Goal: Communication & Community: Answer question/provide support

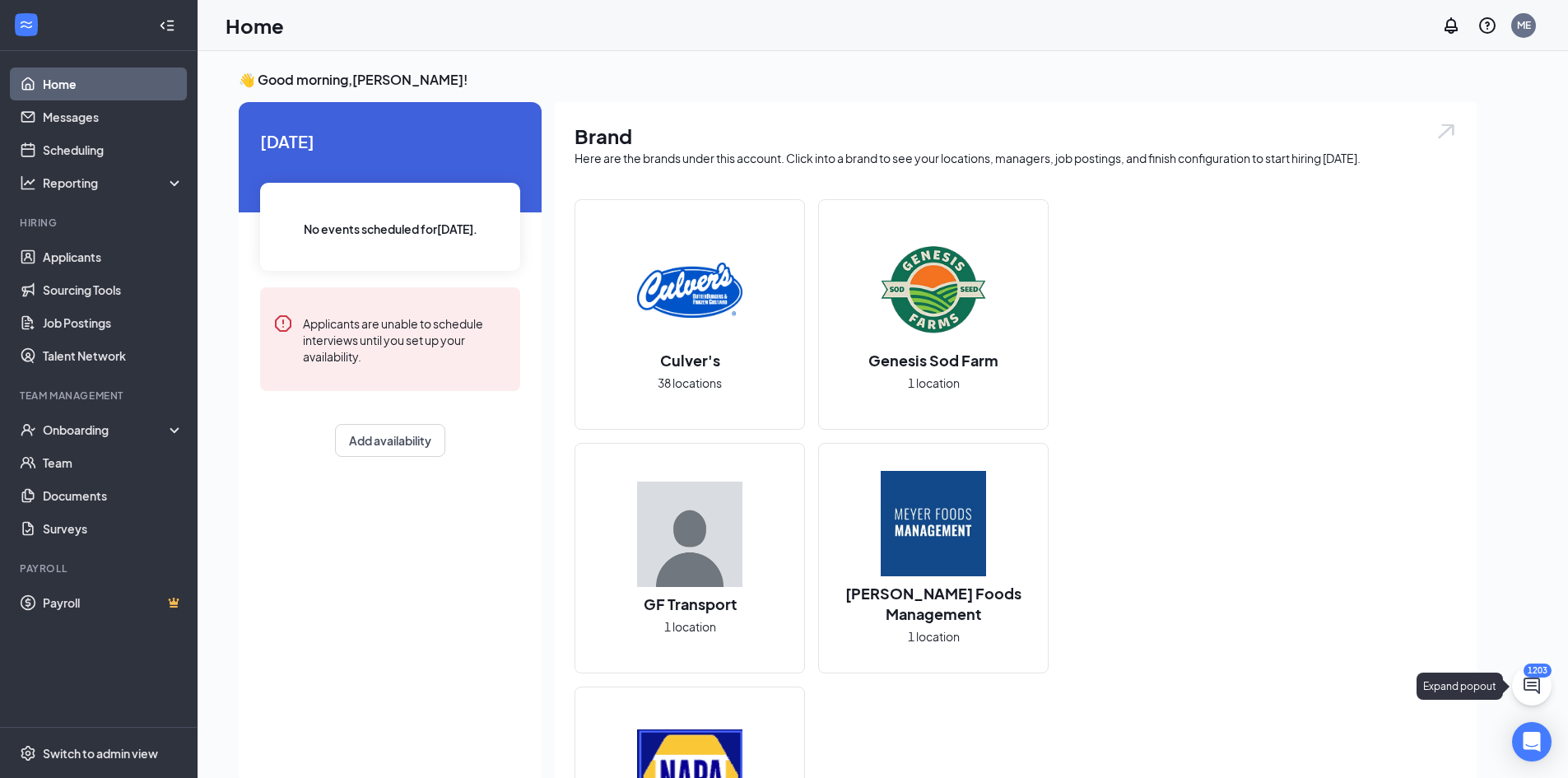
click at [1535, 679] on icon "ChatActive" at bounding box center [1532, 686] width 17 height 17
click at [1419, 756] on icon "ChevronUp" at bounding box center [1420, 757] width 11 height 7
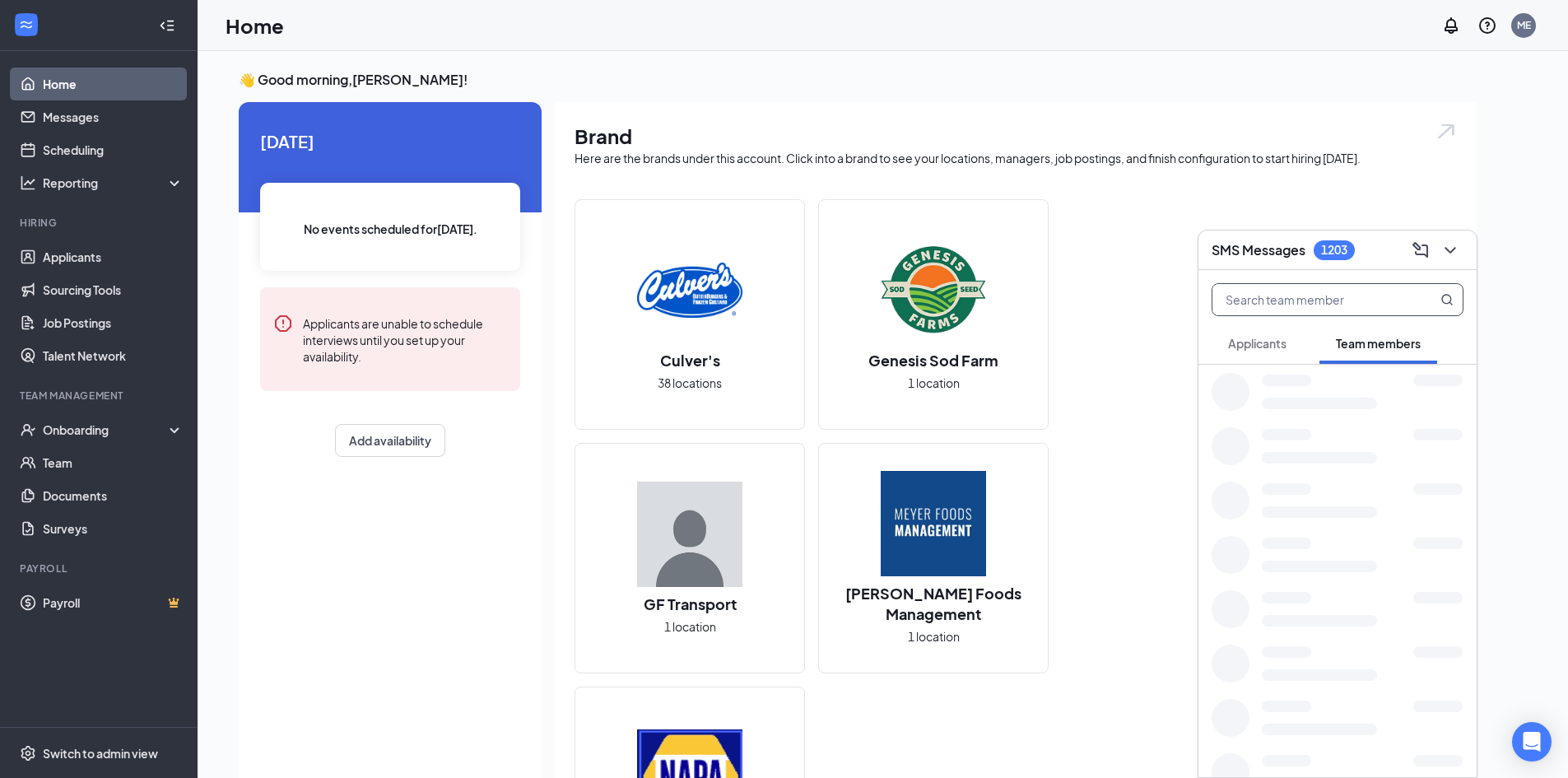
click at [1267, 302] on input "text" at bounding box center [1310, 300] width 195 height 32
type input "[PERSON_NAME]"
click at [1352, 384] on b "[PERSON_NAME]" at bounding box center [1401, 385] width 98 height 15
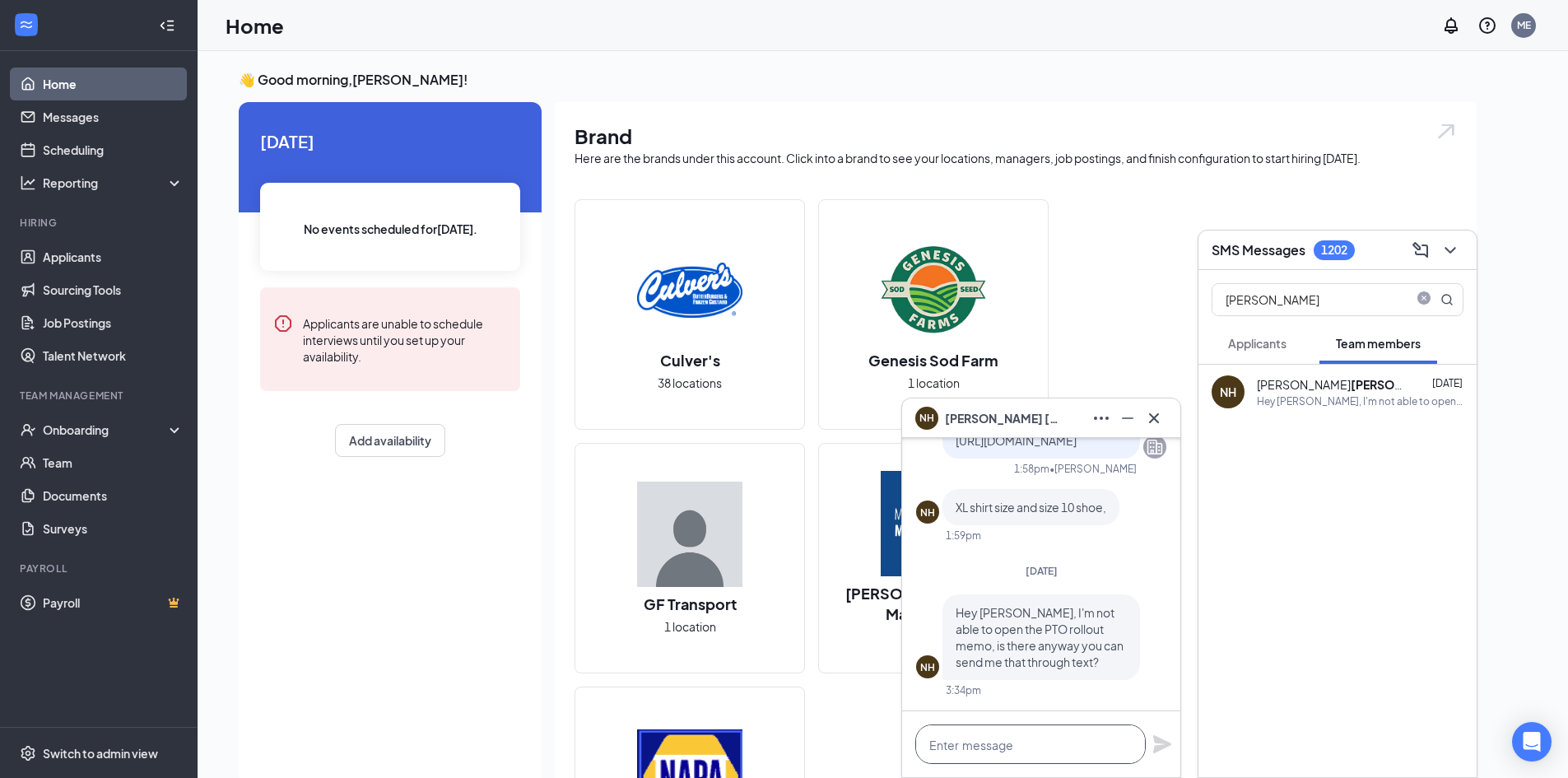
click at [975, 732] on textarea at bounding box center [1030, 744] width 231 height 39
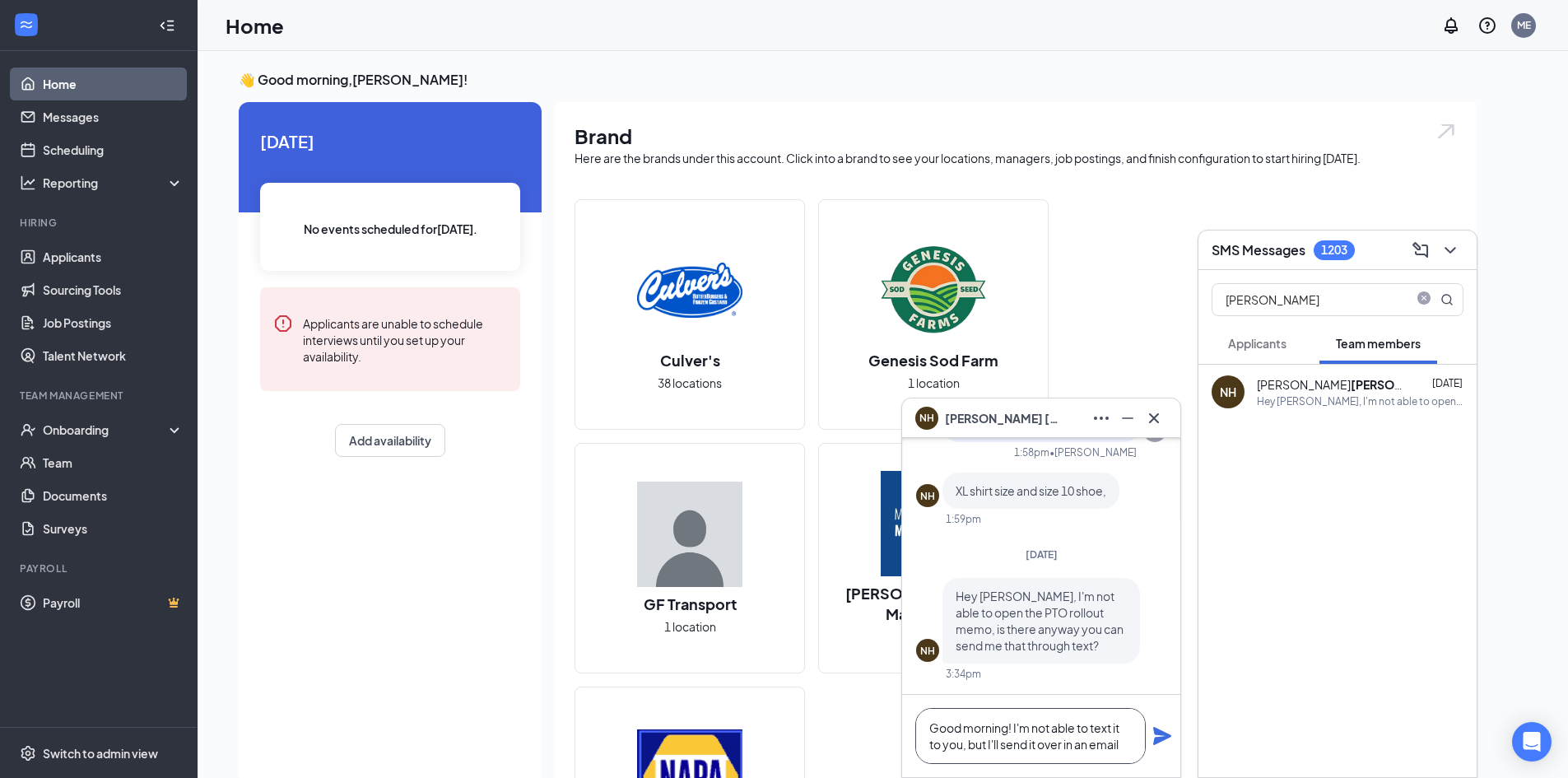
type textarea "Good morning! I'm not able to text it to you, but I'll send it over in an email"
click at [1165, 731] on icon "Plane" at bounding box center [1162, 736] width 20 height 20
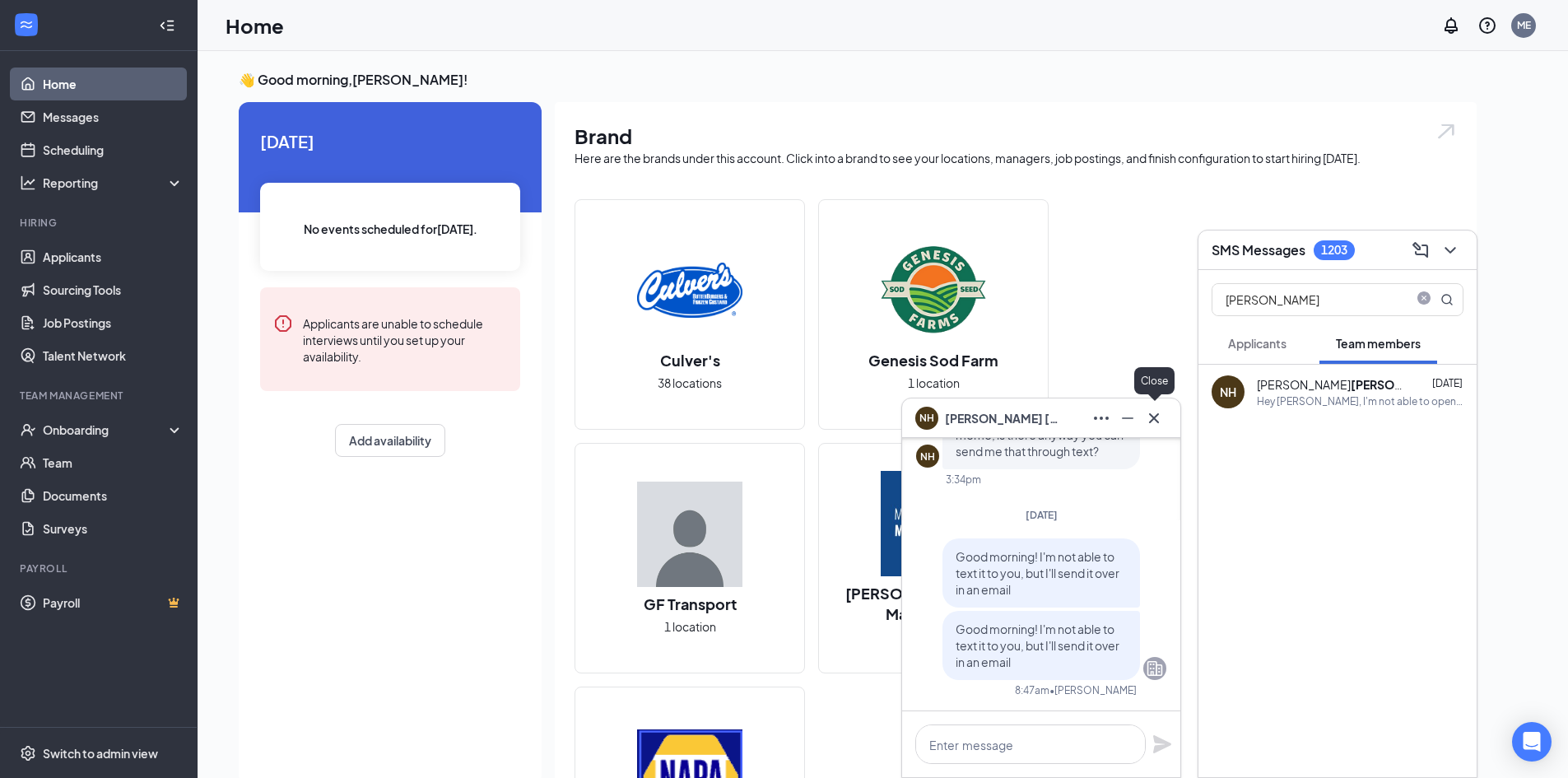
click at [1165, 423] on button at bounding box center [1154, 418] width 27 height 27
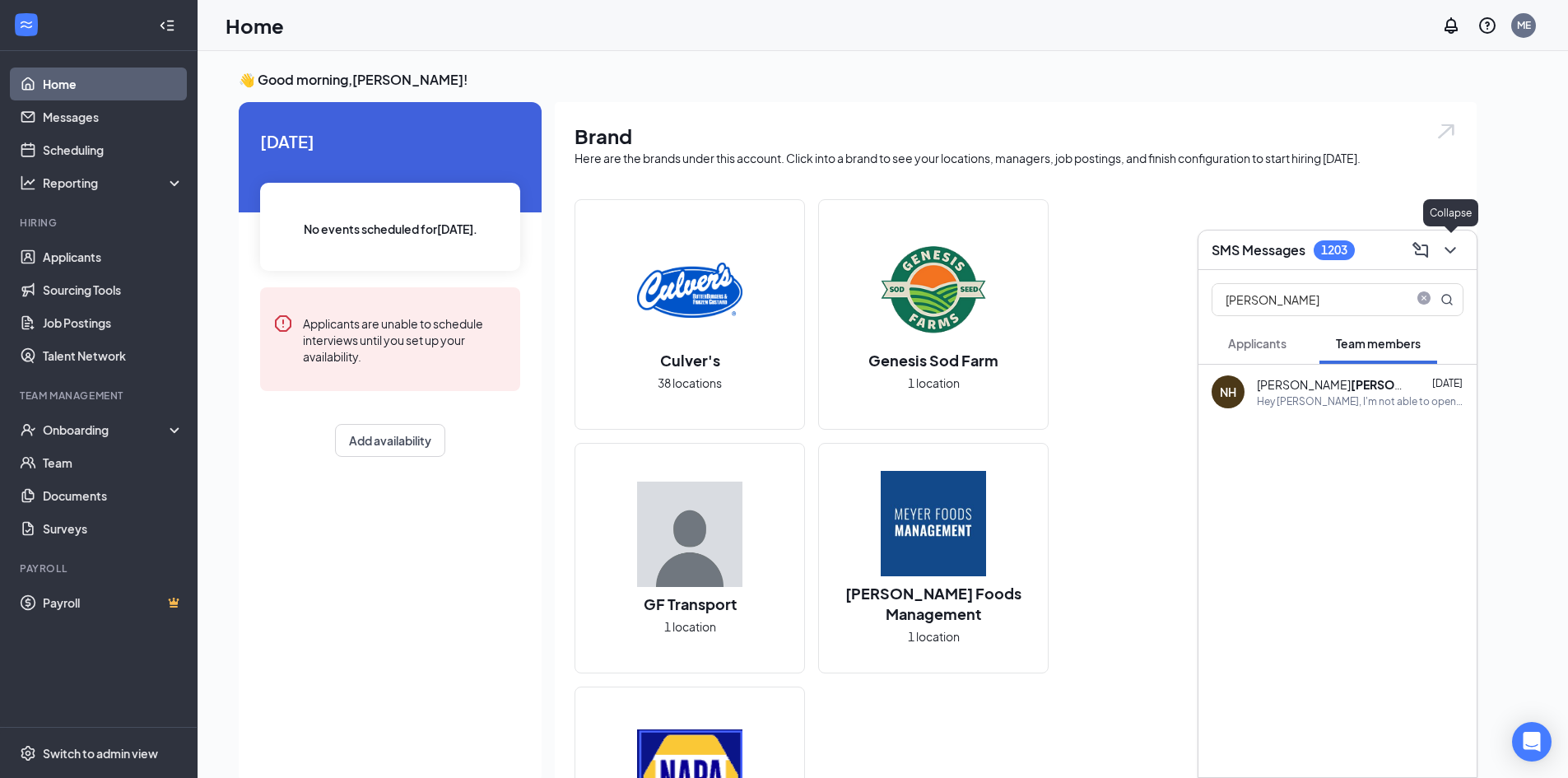
click at [1461, 252] on button at bounding box center [1451, 251] width 27 height 27
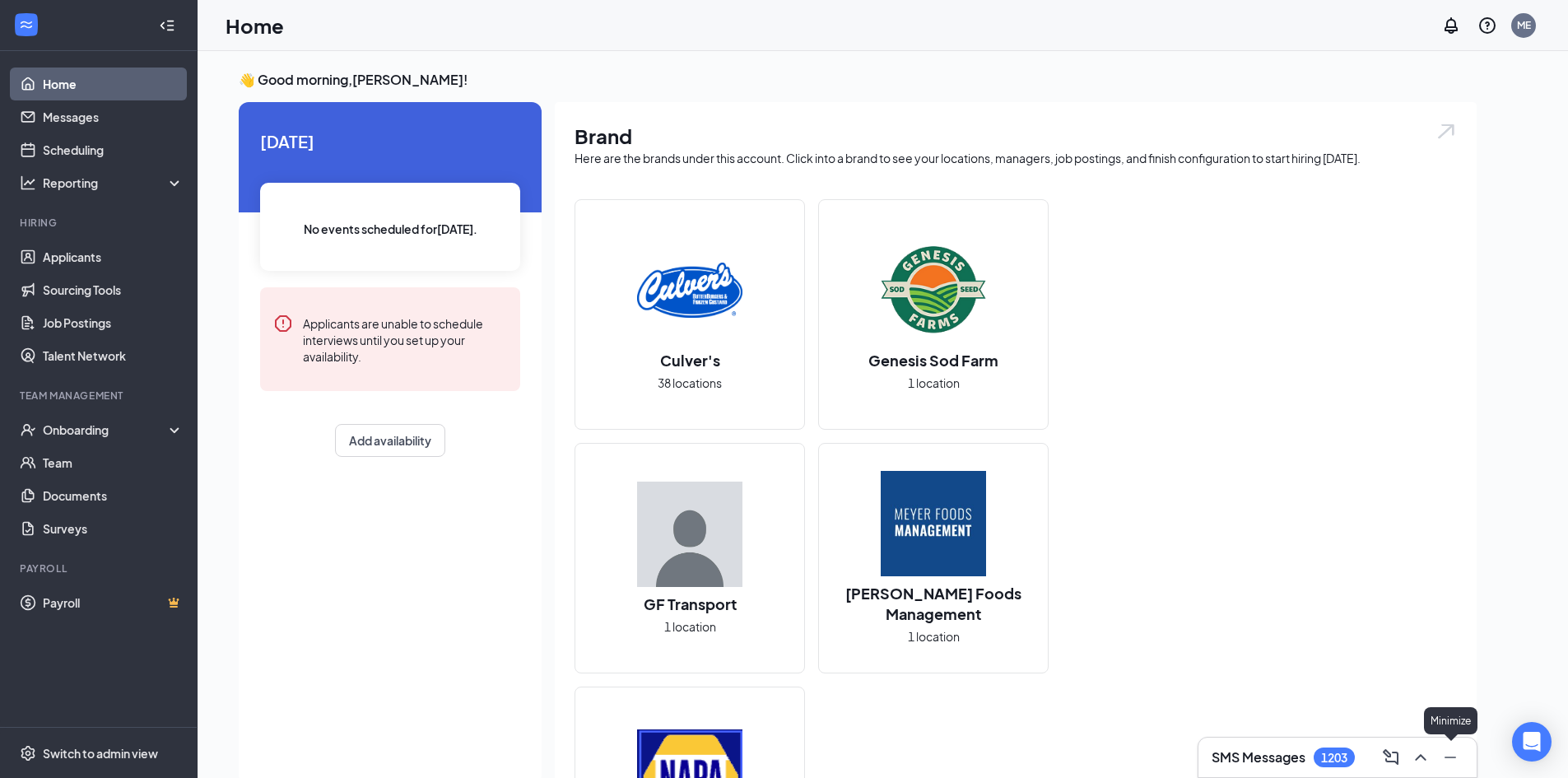
click at [1451, 753] on icon "Minimize" at bounding box center [1451, 758] width 20 height 20
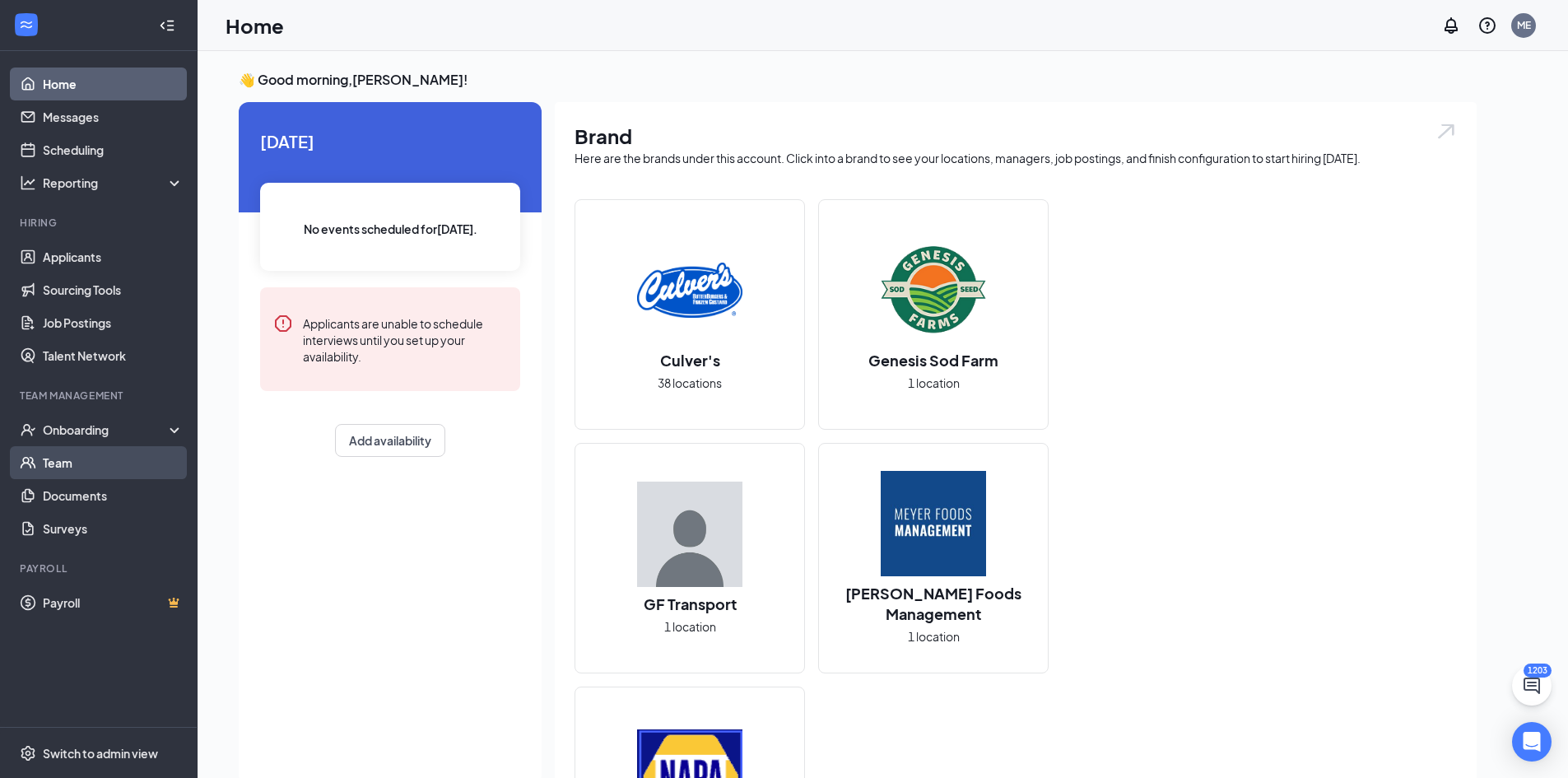
click at [73, 466] on link "Team" at bounding box center [112, 463] width 141 height 33
